Goal: Transaction & Acquisition: Purchase product/service

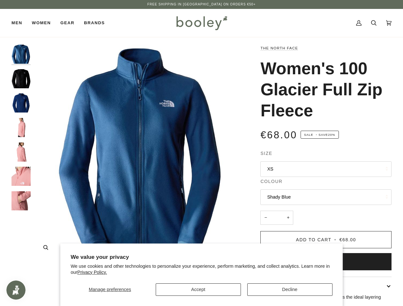
click at [201, 153] on img "The North Face Women's 100 Glacier Full Zip Shady Blue - Booley Galway" at bounding box center [141, 152] width 215 height 215
click at [110, 289] on span "Manage preferences" at bounding box center [110, 289] width 42 height 5
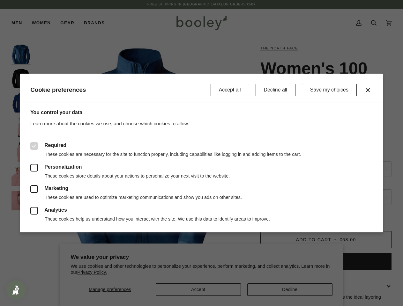
click at [198, 289] on div at bounding box center [201, 153] width 403 height 306
click at [289, 289] on div at bounding box center [201, 153] width 403 height 306
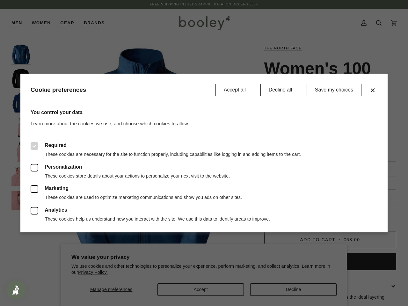
click at [141, 152] on p "These cookies are necessary for the site to function properly, including capabi…" at bounding box center [204, 154] width 347 height 6
click at [46, 247] on div at bounding box center [204, 153] width 408 height 306
click at [21, 54] on div at bounding box center [204, 153] width 408 height 306
click at [21, 79] on header "Cookie preferences Accept all Decline all Save my choices" at bounding box center [203, 88] width 367 height 29
click at [21, 103] on div "You control your data Learn more about the cookies we use, and choose which coo…" at bounding box center [203, 115] width 367 height 25
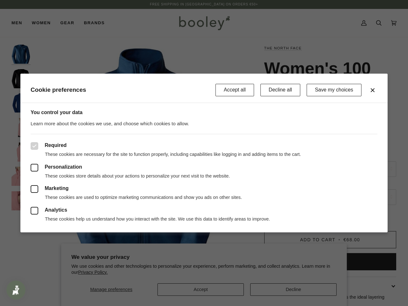
click at [21, 127] on div "You control your data Learn more about the cookies we use, and choose which coo…" at bounding box center [203, 167] width 367 height 129
